Goal: Book appointment/travel/reservation

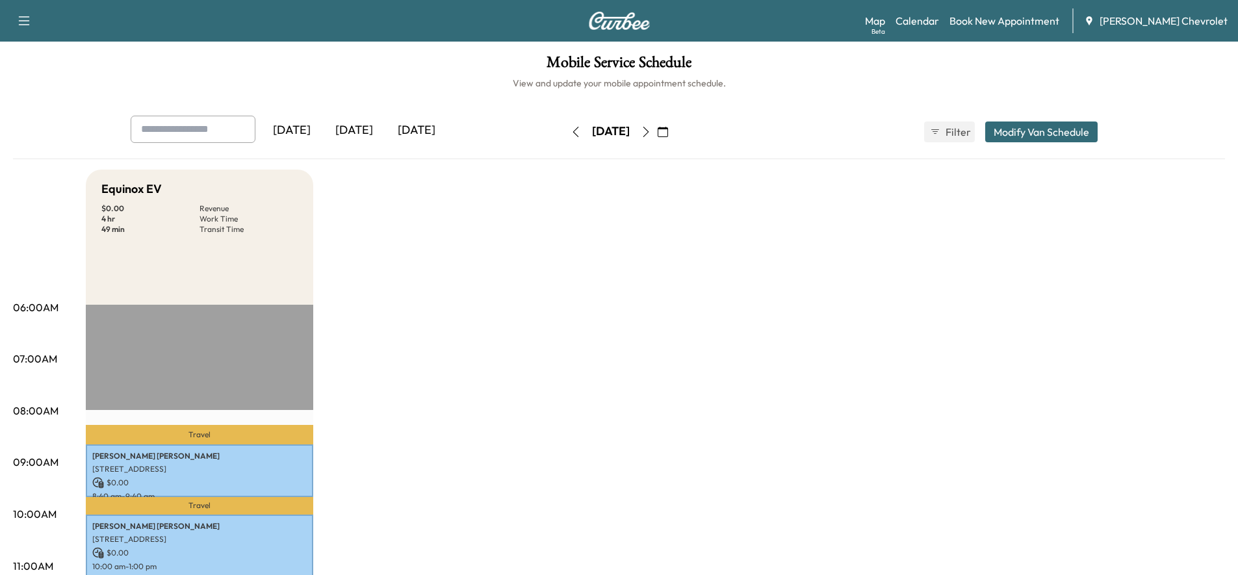
click at [365, 128] on div "[DATE]" at bounding box center [354, 131] width 62 height 30
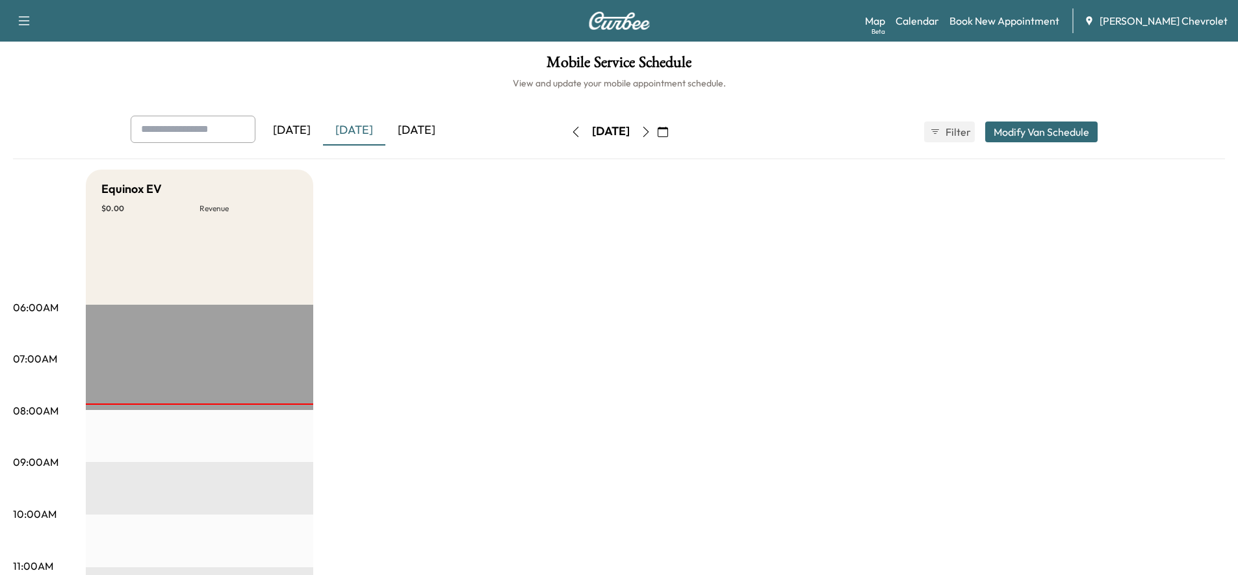
click at [420, 126] on div "[DATE]" at bounding box center [416, 131] width 62 height 30
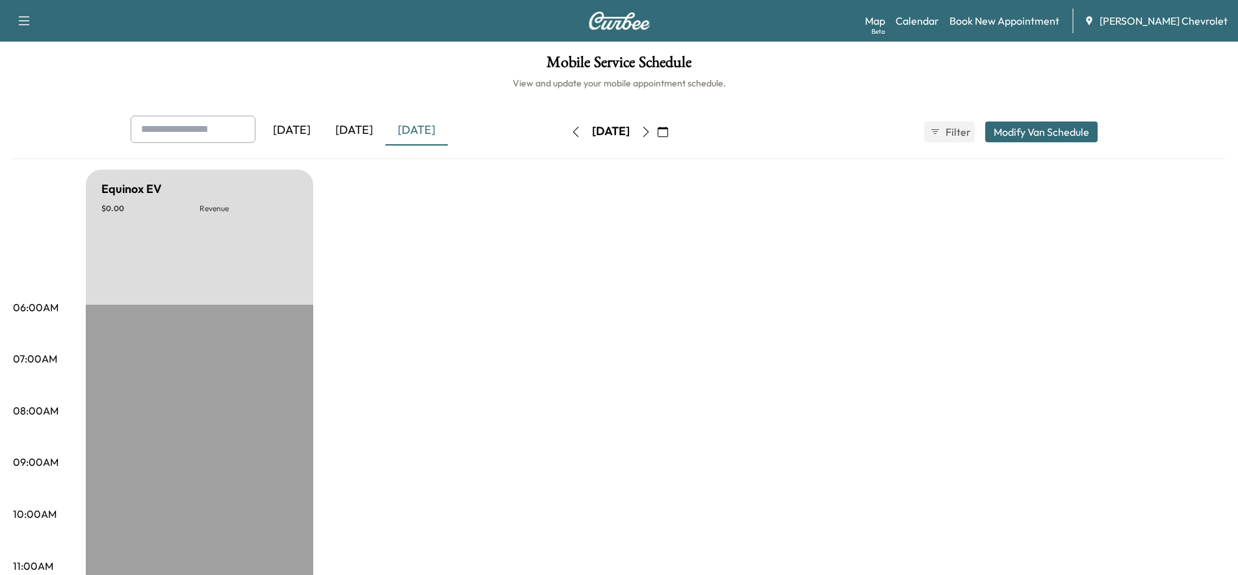
click at [420, 126] on div "[DATE]" at bounding box center [416, 131] width 62 height 30
click at [668, 129] on icon "button" at bounding box center [663, 132] width 10 height 10
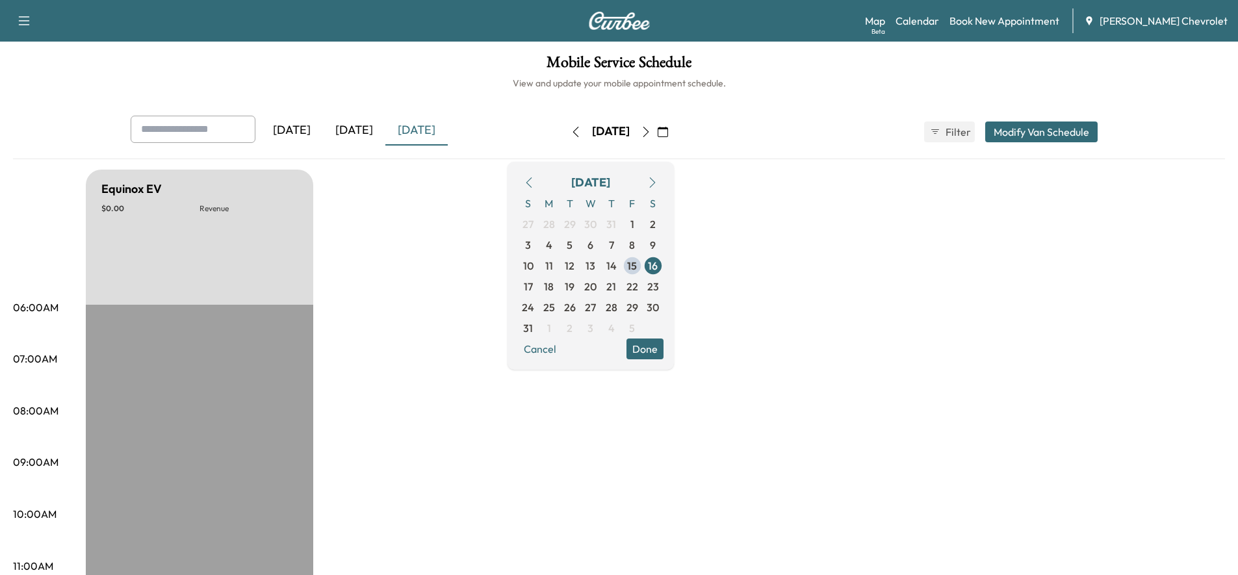
click at [554, 289] on span "18" at bounding box center [549, 287] width 10 height 16
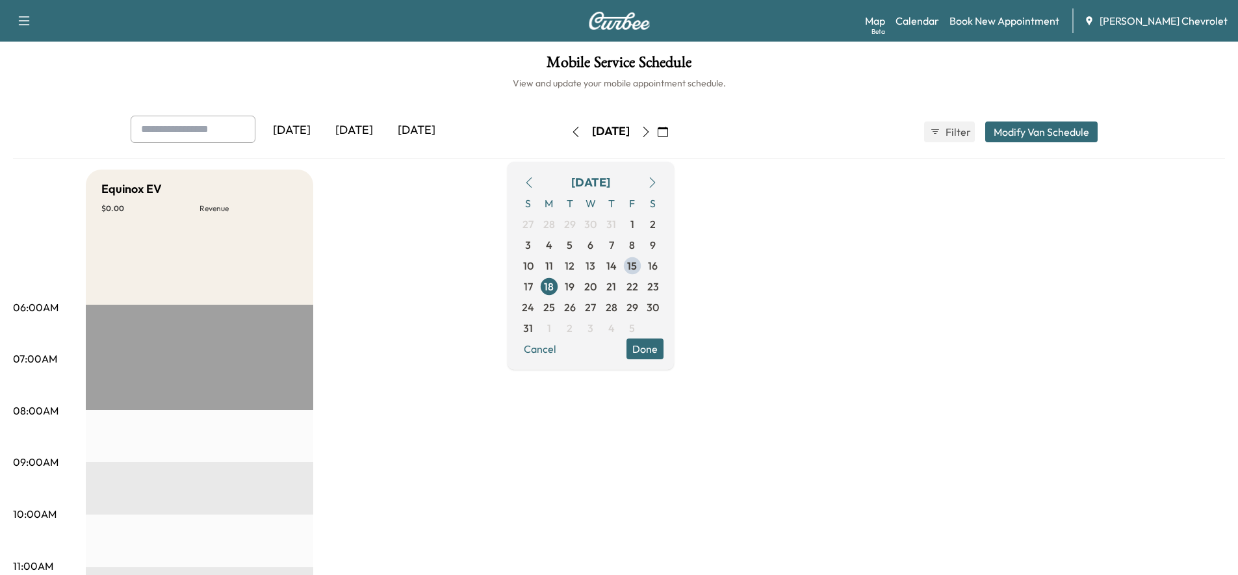
click at [574, 289] on span "19" at bounding box center [570, 287] width 10 height 16
click at [597, 287] on span "20" at bounding box center [590, 287] width 12 height 16
click at [616, 287] on span "21" at bounding box center [611, 287] width 10 height 16
click at [638, 291] on span "22" at bounding box center [632, 287] width 12 height 16
click at [359, 127] on div "[DATE]" at bounding box center [354, 131] width 62 height 30
